Goal: Navigation & Orientation: Find specific page/section

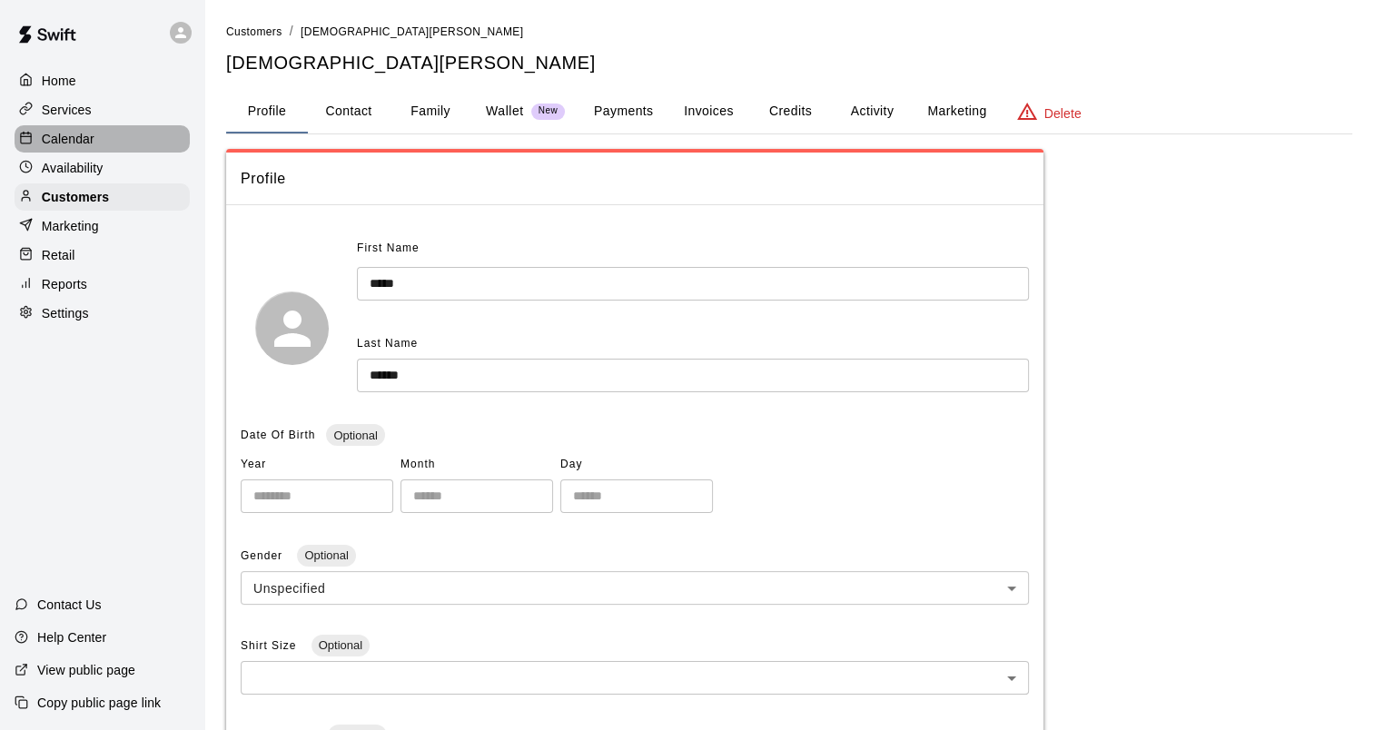
click at [72, 134] on p "Calendar" at bounding box center [68, 139] width 53 height 18
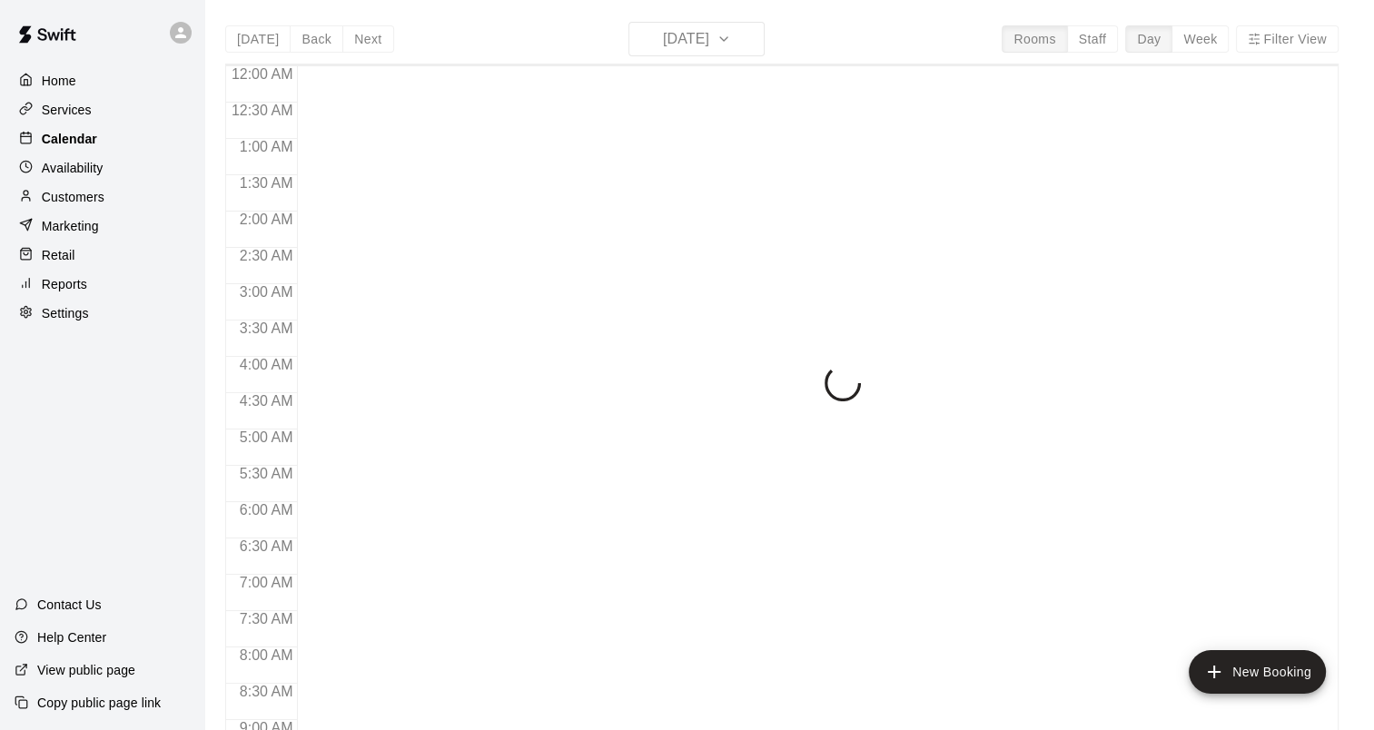
scroll to position [625, 0]
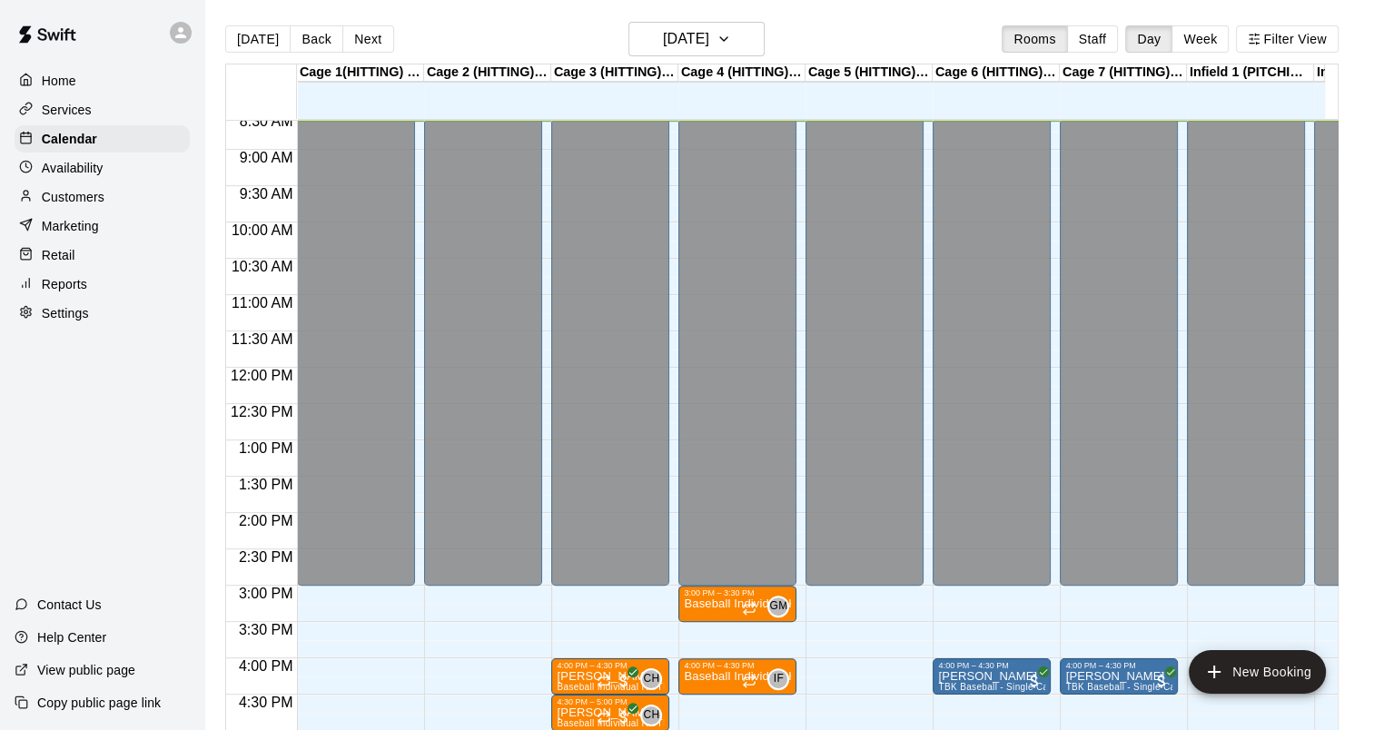
click at [63, 86] on p "Home" at bounding box center [59, 81] width 35 height 18
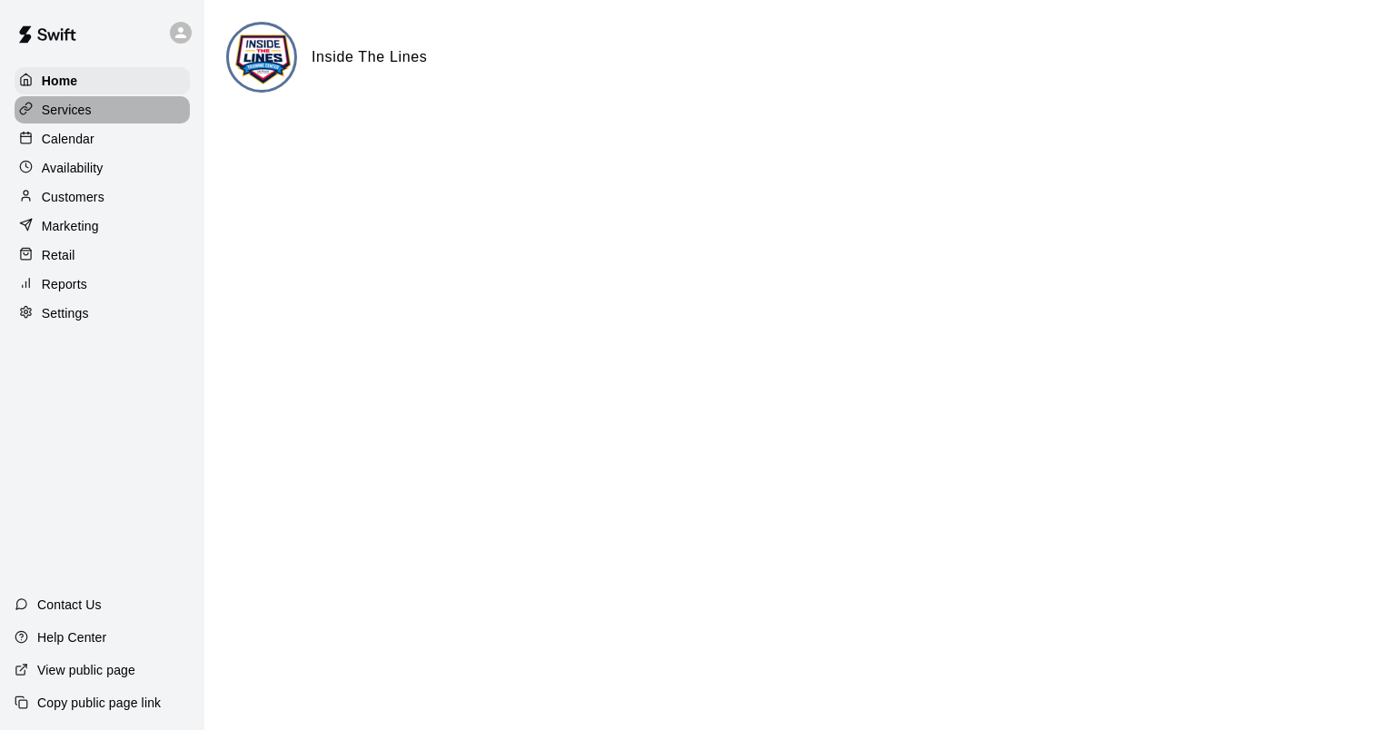
click at [64, 109] on p "Services" at bounding box center [67, 110] width 50 height 18
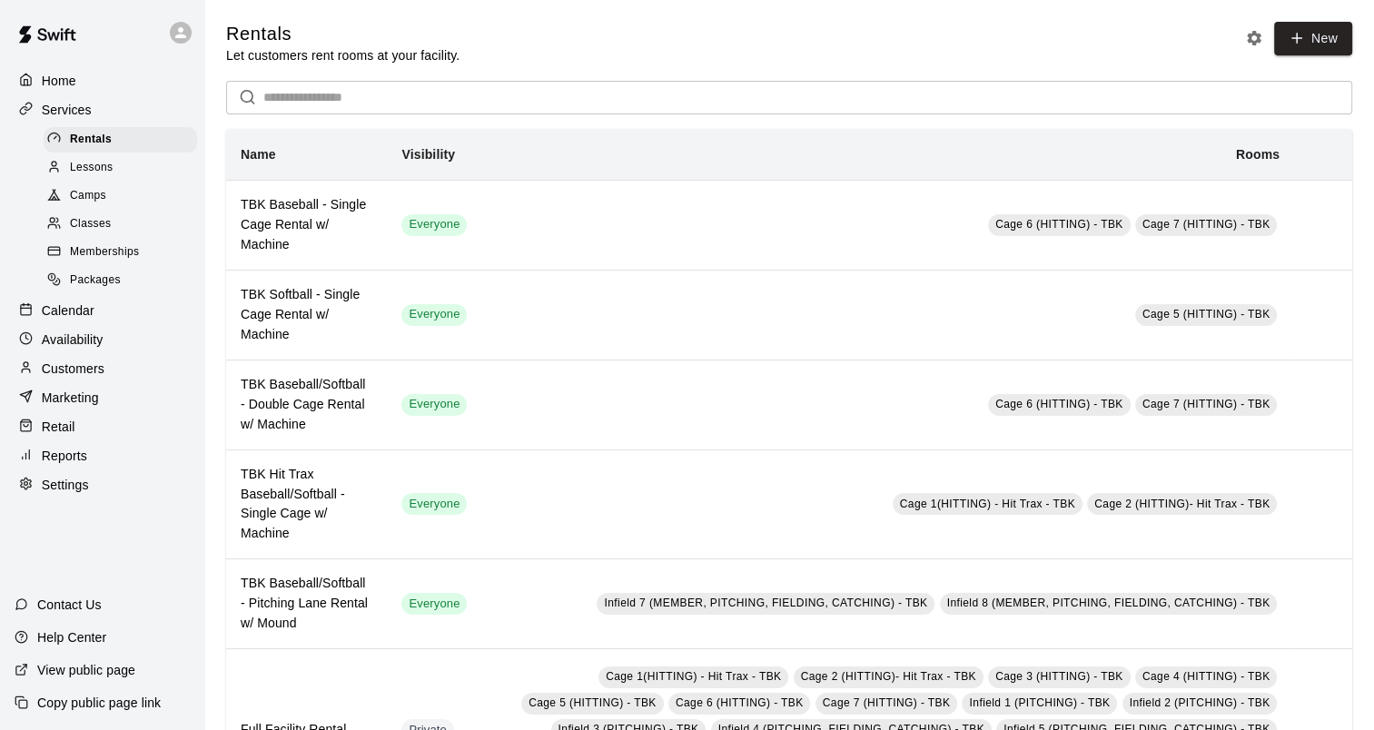
click at [114, 225] on div "Classes" at bounding box center [120, 224] width 153 height 25
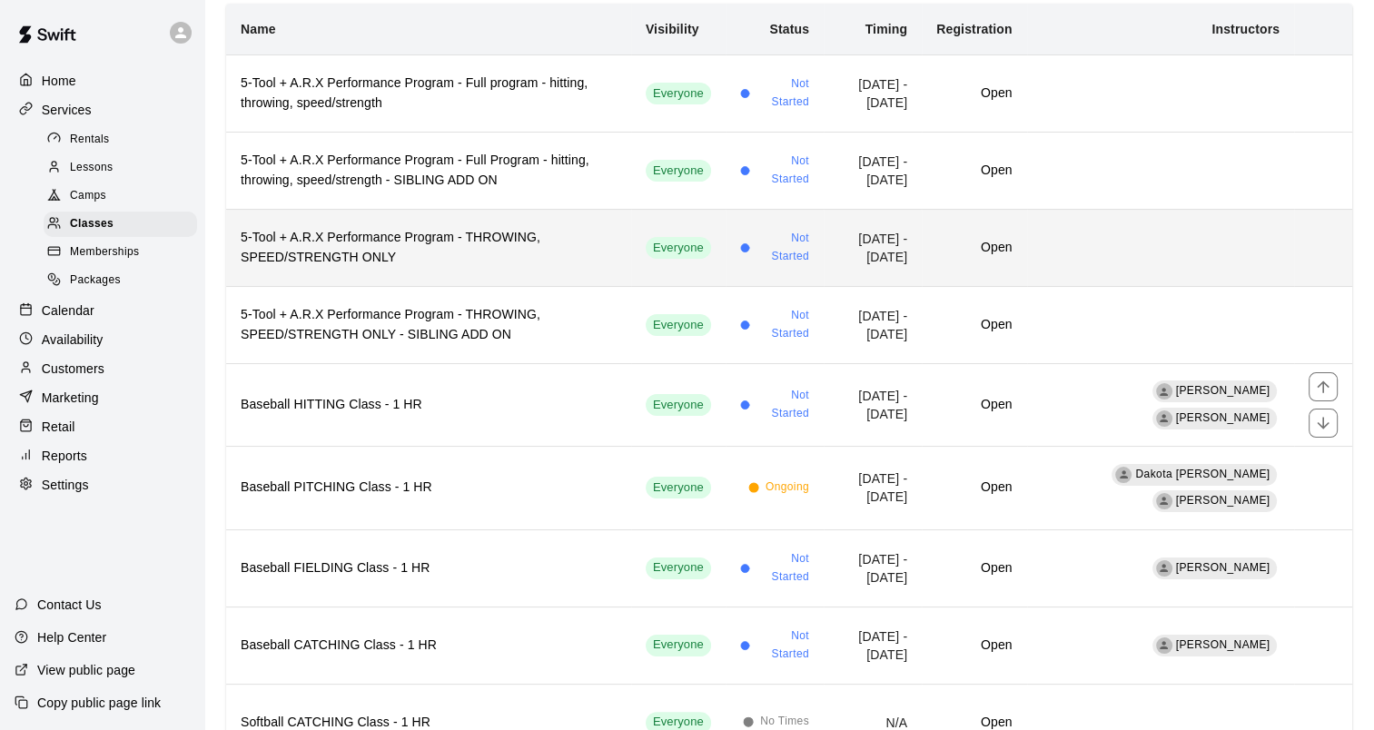
scroll to position [272, 0]
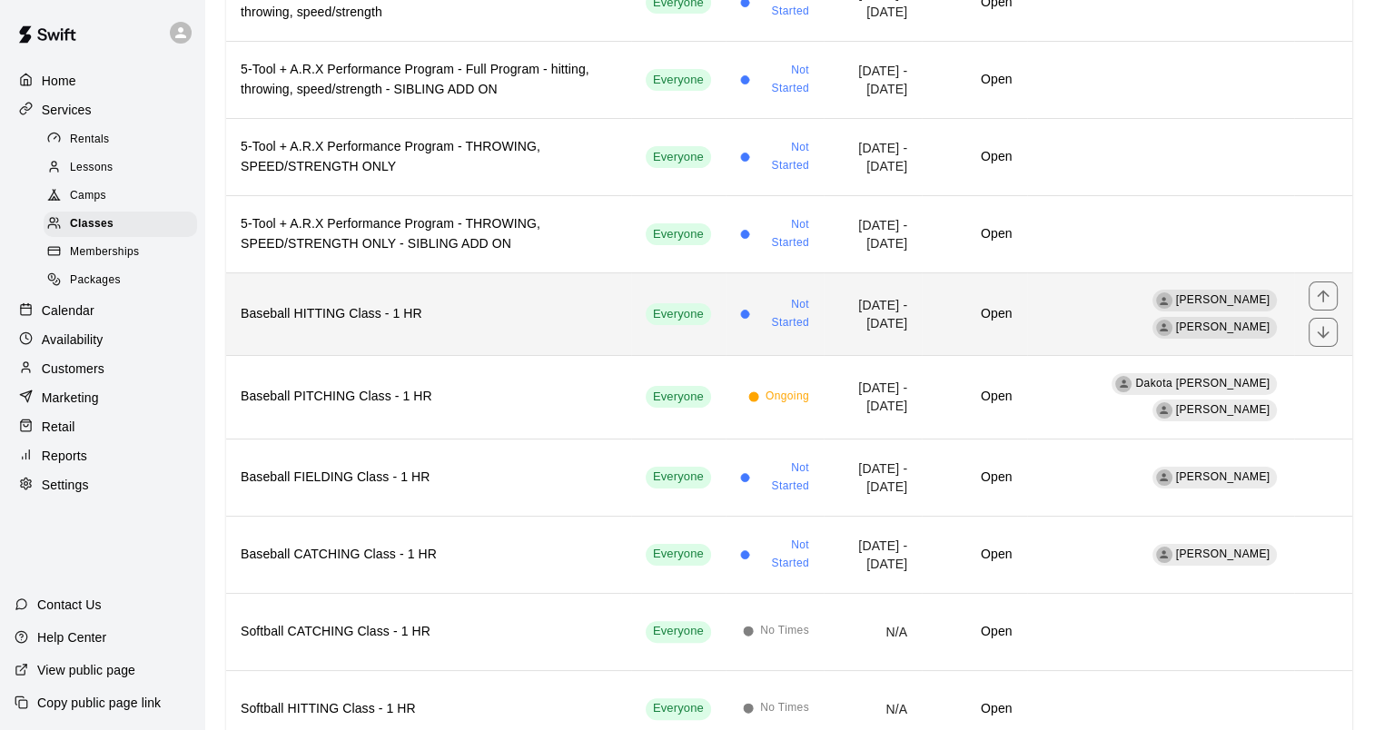
click at [301, 320] on th "Baseball HITTING Class - 1 HR" at bounding box center [428, 313] width 405 height 83
